Goal: Navigation & Orientation: Find specific page/section

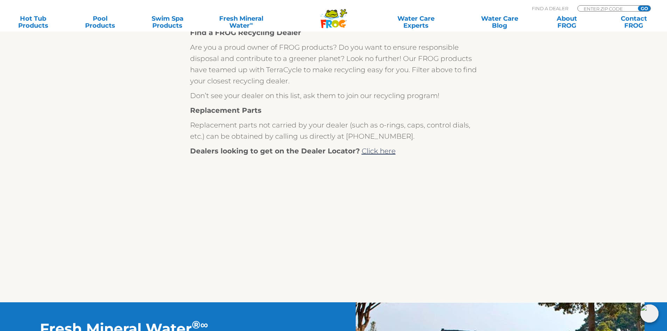
scroll to position [315, 0]
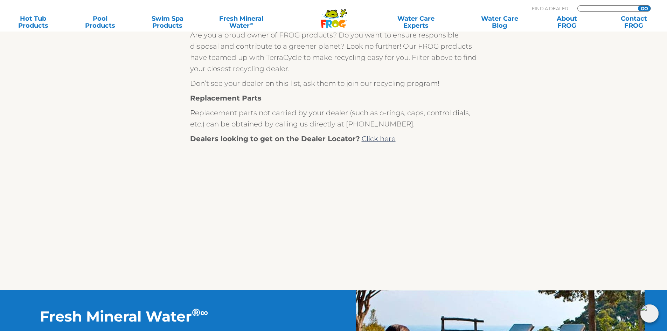
click at [592, 9] on input "Zip Code Form" at bounding box center [606, 9] width 47 height 6
type input "28443"
click at [644, 8] on input "GO" at bounding box center [644, 9] width 13 height 6
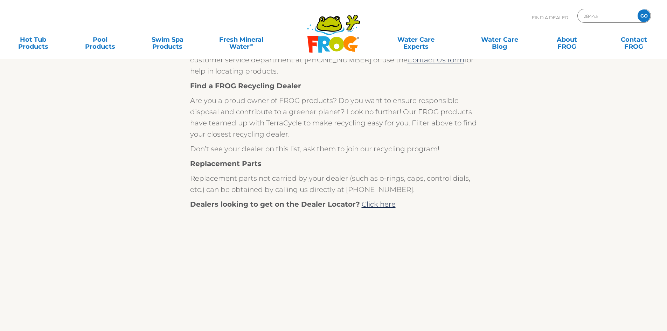
scroll to position [315, 0]
